Goal: Task Accomplishment & Management: Manage account settings

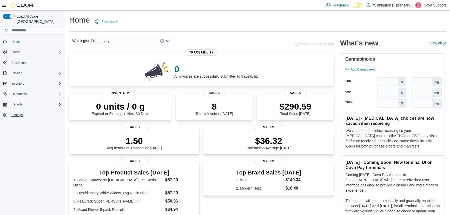
click at [22, 113] on span "Settings" at bounding box center [16, 115] width 11 height 4
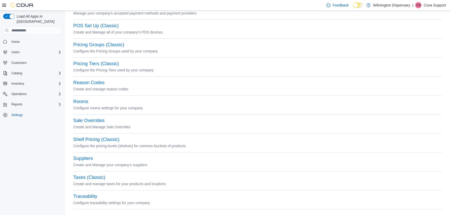
scroll to position [209, 0]
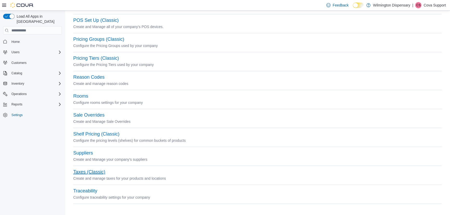
click at [79, 171] on button "Taxes (Classic)" at bounding box center [89, 171] width 32 height 5
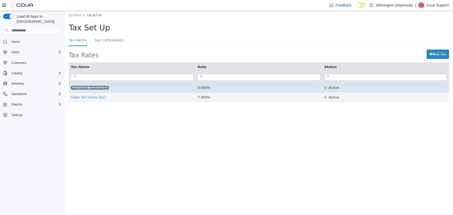
click at [78, 90] on span "Surcharge (Surcharge)" at bounding box center [90, 88] width 38 height 4
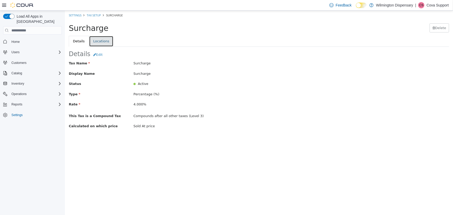
click at [106, 44] on link "Locations" at bounding box center [101, 41] width 24 height 11
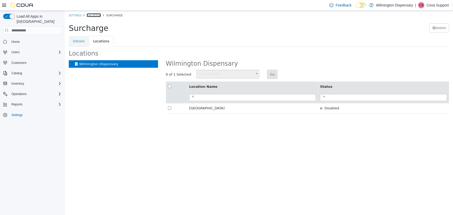
click at [96, 15] on link "Tax Setup" at bounding box center [93, 15] width 14 height 4
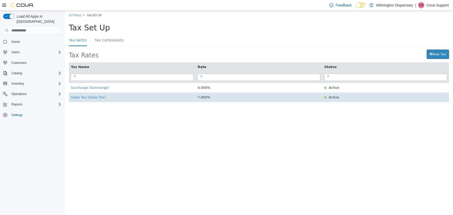
click at [93, 100] on td "Sales Tax (Sales Tax)" at bounding box center [132, 97] width 127 height 10
click at [93, 99] on span "Sales Tax (Sales Tax)" at bounding box center [88, 97] width 35 height 4
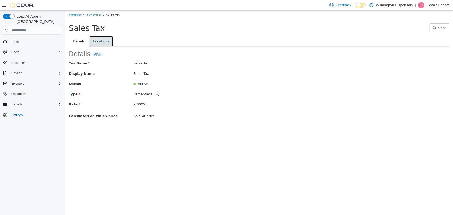
click at [102, 44] on link "Locations" at bounding box center [101, 41] width 24 height 11
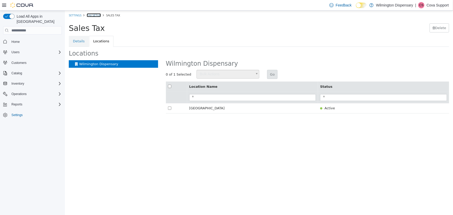
click at [99, 15] on link "Tax Setup" at bounding box center [93, 15] width 14 height 4
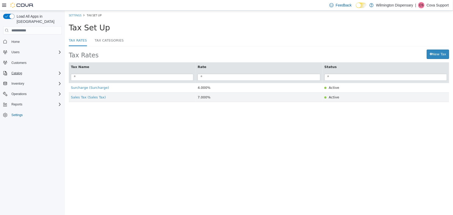
click at [38, 70] on div "Catalog" at bounding box center [35, 73] width 52 height 6
click at [27, 86] on span "My Catalog (Classic)" at bounding box center [23, 88] width 29 height 4
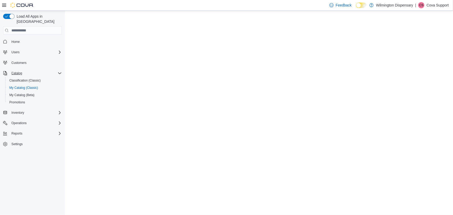
click at [44, 70] on div "Catalog" at bounding box center [35, 73] width 52 height 6
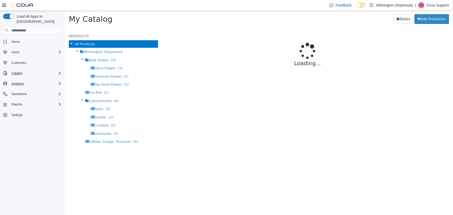
select select "**********"
